Goal: Task Accomplishment & Management: Use online tool/utility

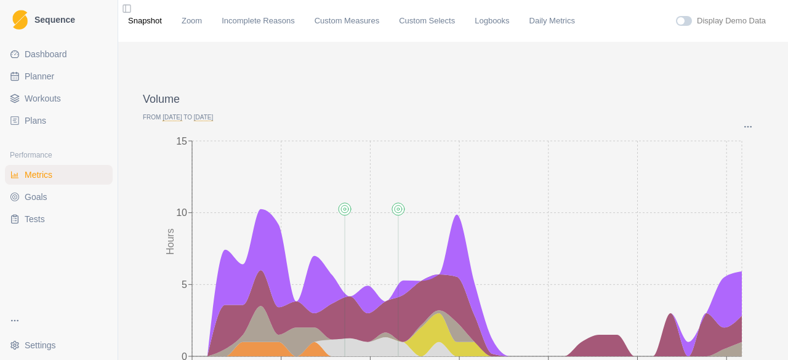
click at [36, 78] on span "Planner" at bounding box center [40, 76] width 30 height 12
select select "month"
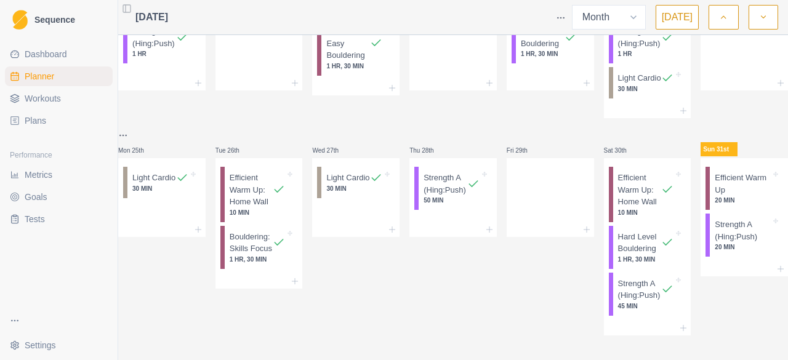
scroll to position [475, 0]
click at [723, 172] on p "Efficient Warm Up" at bounding box center [742, 184] width 56 height 24
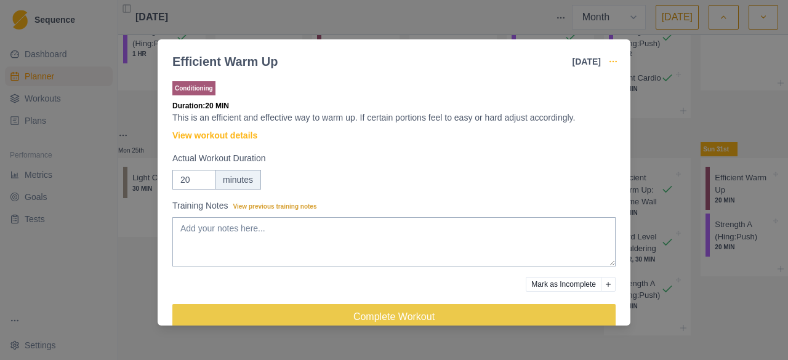
click at [613, 58] on icon "button" at bounding box center [613, 62] width 10 height 10
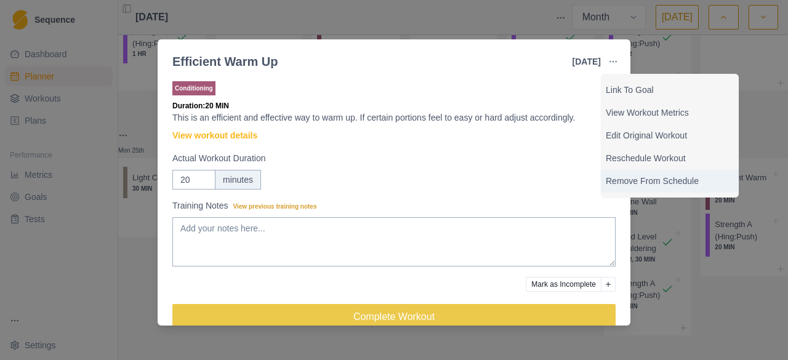
click at [642, 180] on p "Remove From Schedule" at bounding box center [670, 181] width 128 height 13
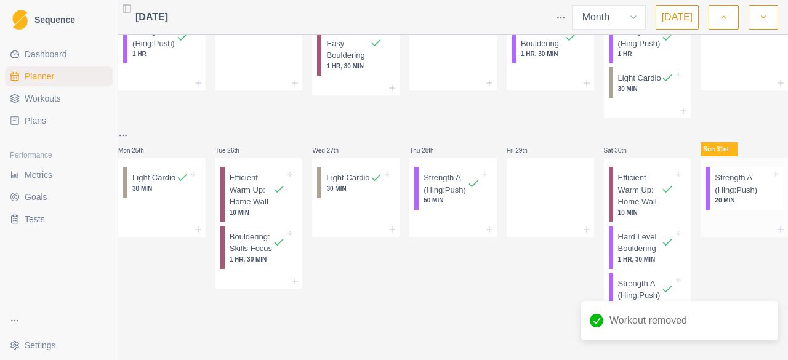
click at [714, 196] on p "20 MIN" at bounding box center [742, 200] width 56 height 9
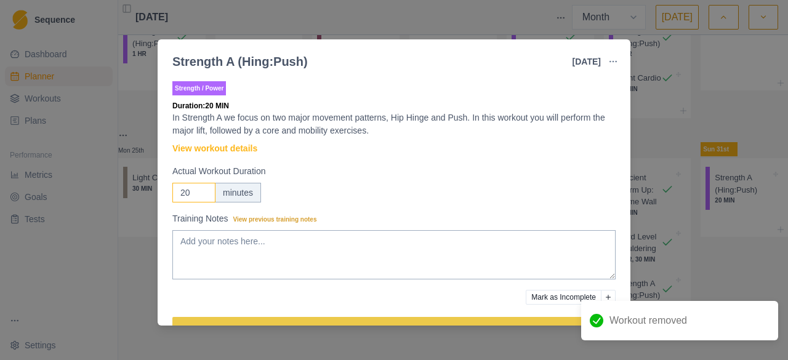
drag, startPoint x: 192, startPoint y: 194, endPoint x: 177, endPoint y: 191, distance: 15.0
click at [177, 191] on input "20" at bounding box center [193, 193] width 43 height 20
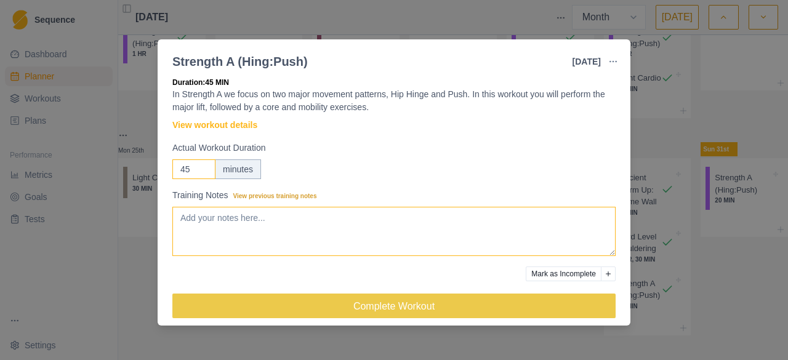
scroll to position [34, 0]
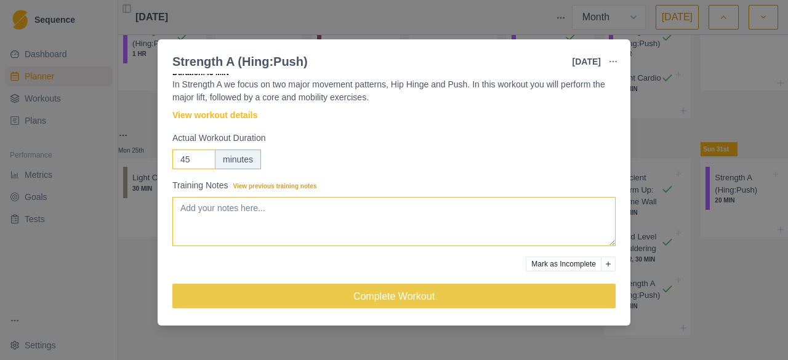
type input "45"
click at [391, 207] on textarea "Training Notes View previous training notes" at bounding box center [393, 221] width 443 height 49
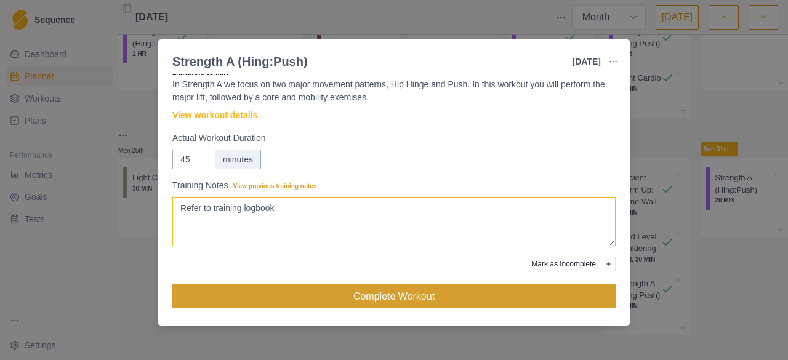
type textarea "Refer to training logbook"
click at [390, 292] on button "Complete Workout" at bounding box center [393, 296] width 443 height 25
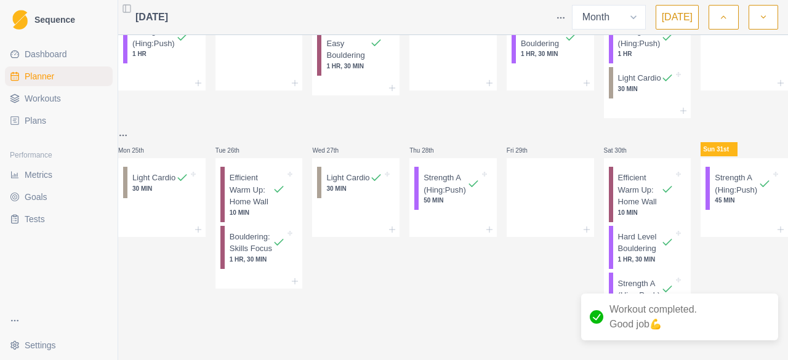
click at [36, 177] on span "Metrics" at bounding box center [39, 175] width 28 height 12
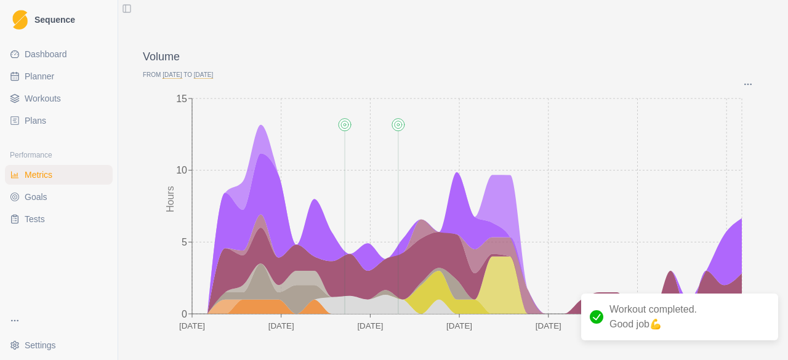
scroll to position [62, 0]
